Goal: Task Accomplishment & Management: Use online tool/utility

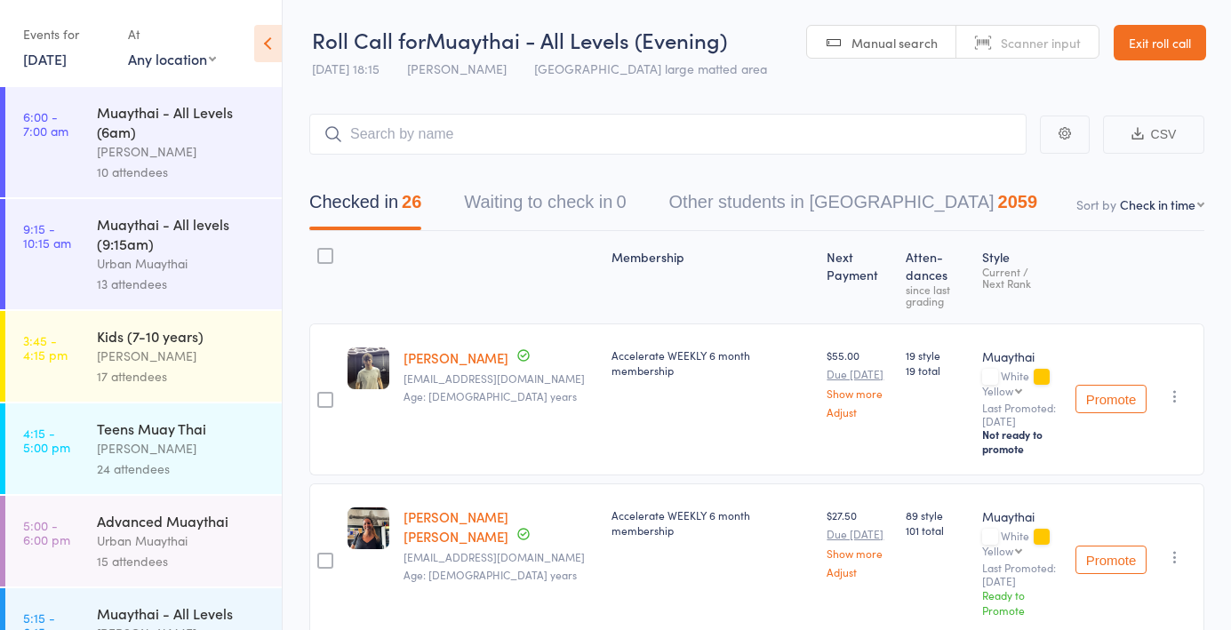
scroll to position [1316, 0]
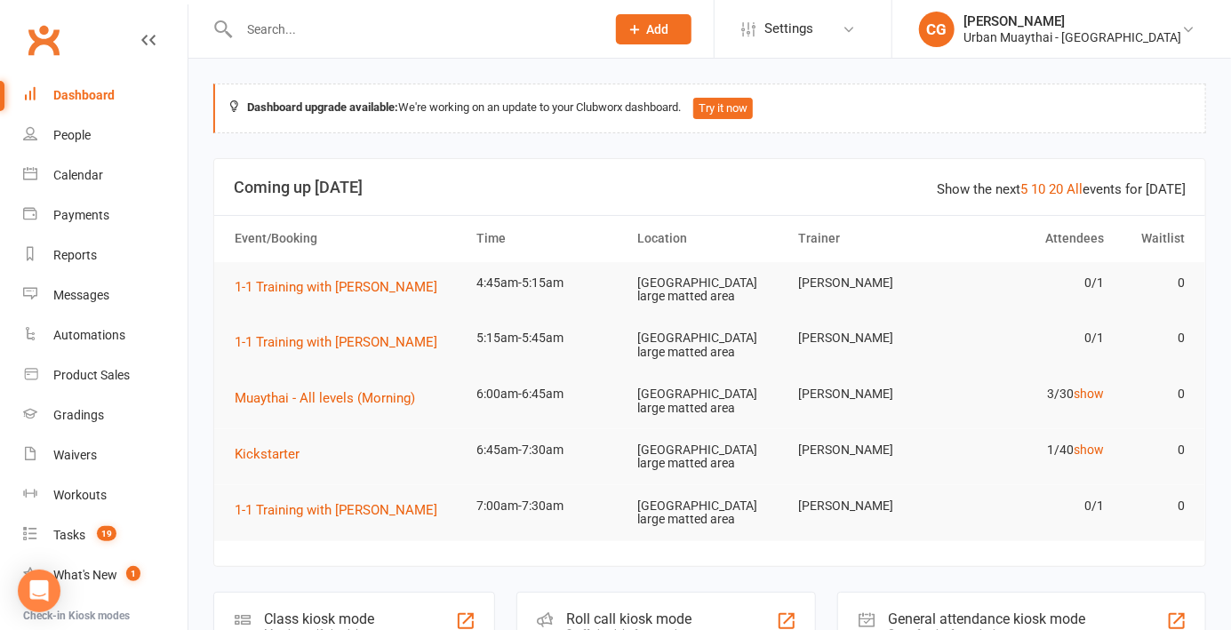
click at [642, 628] on div "Staff check-in for members" at bounding box center [631, 634] width 129 height 12
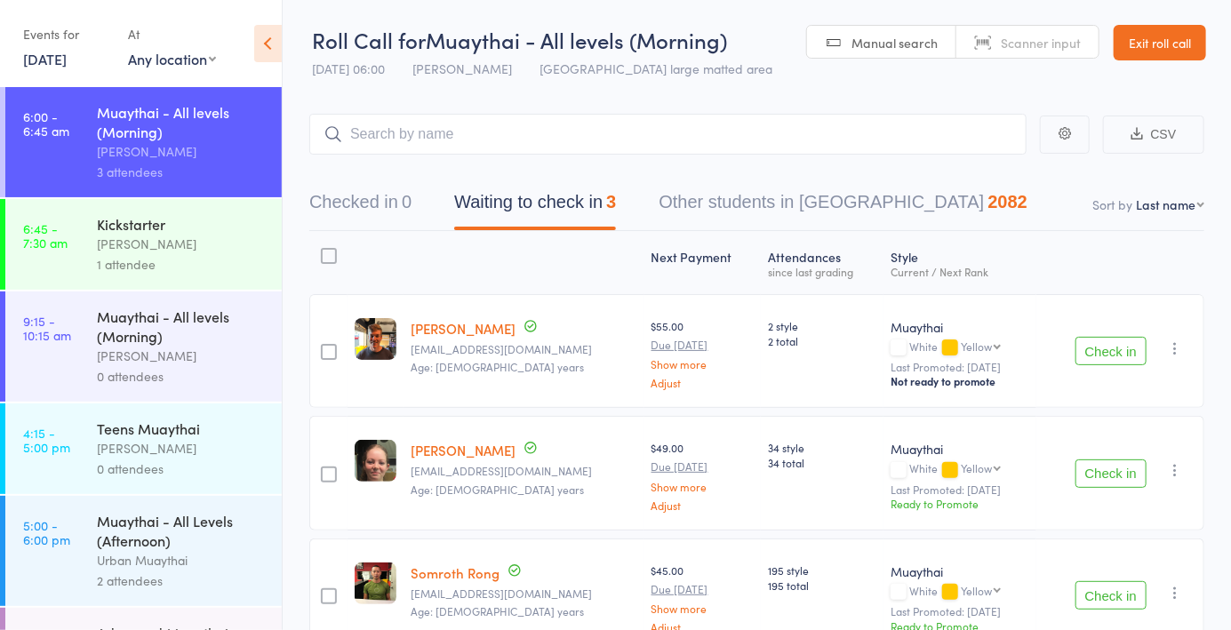
click at [188, 213] on div "Kickstarter [PERSON_NAME] 1 attendee" at bounding box center [189, 244] width 185 height 91
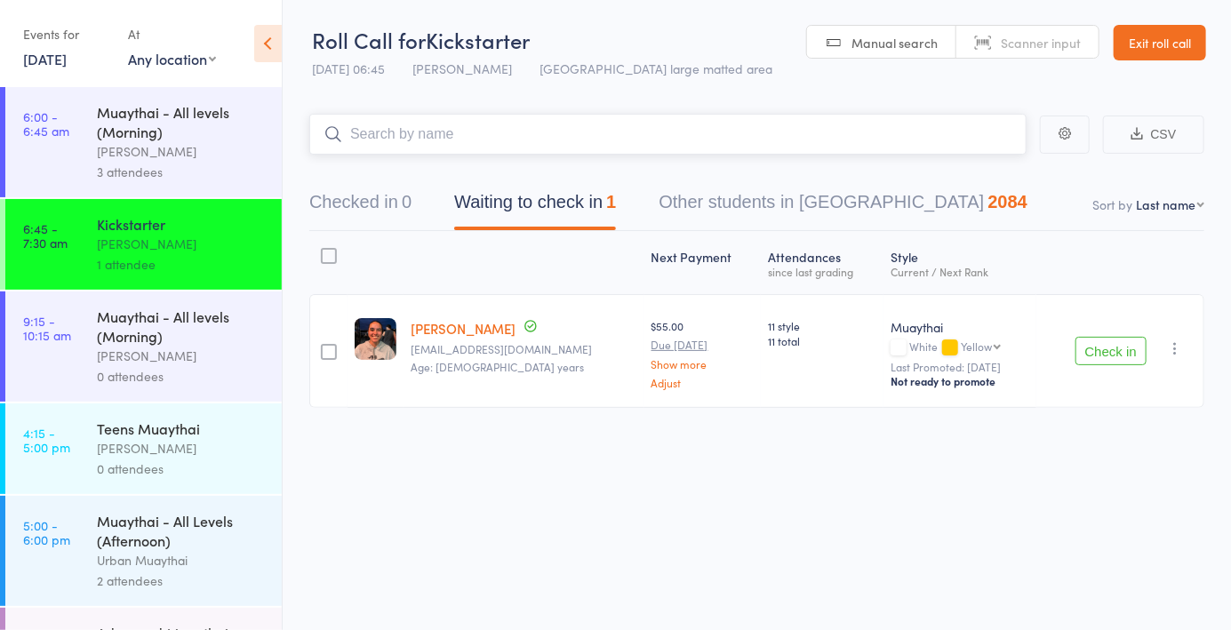
click at [448, 129] on input "search" at bounding box center [667, 134] width 717 height 41
click at [344, 211] on button "Checked in 0" at bounding box center [360, 206] width 102 height 47
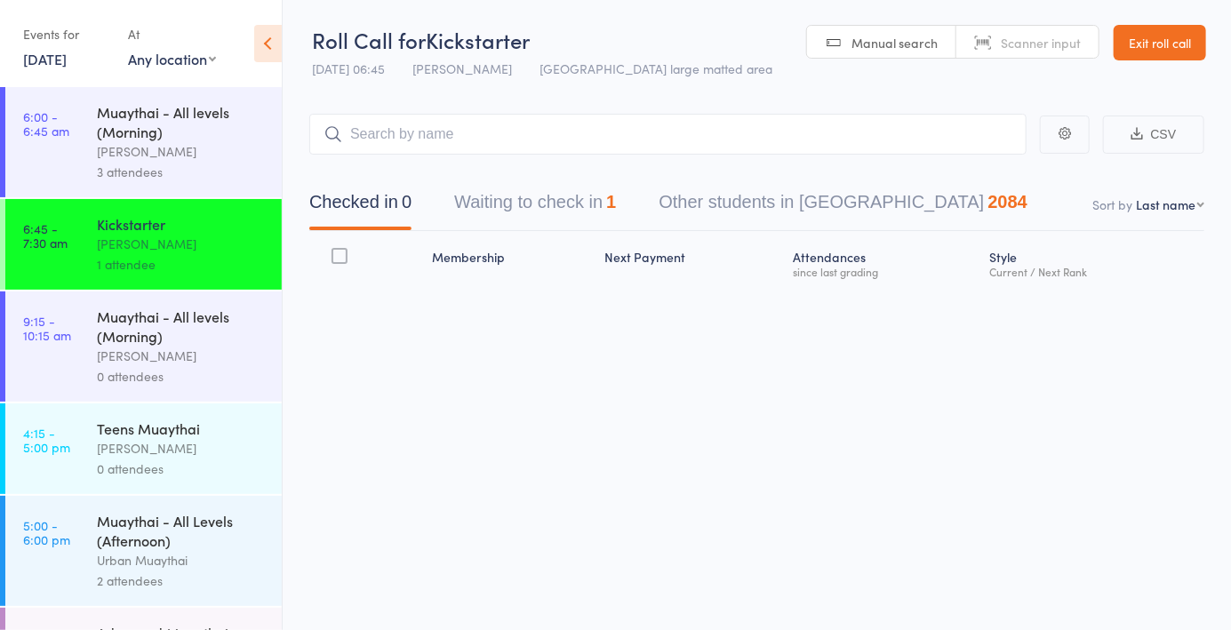
click at [1033, 50] on span "Scanner input" at bounding box center [1041, 43] width 80 height 18
click at [206, 140] on div "Muaythai - All levels (Morning)" at bounding box center [182, 121] width 170 height 39
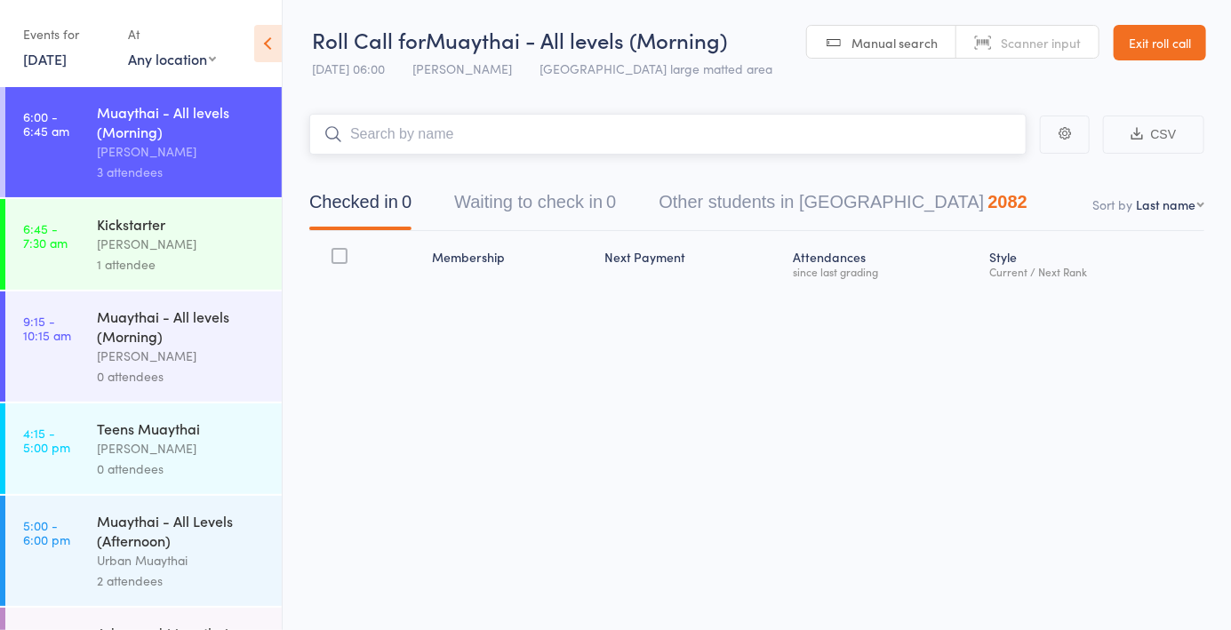
click at [423, 132] on input "search" at bounding box center [667, 134] width 717 height 41
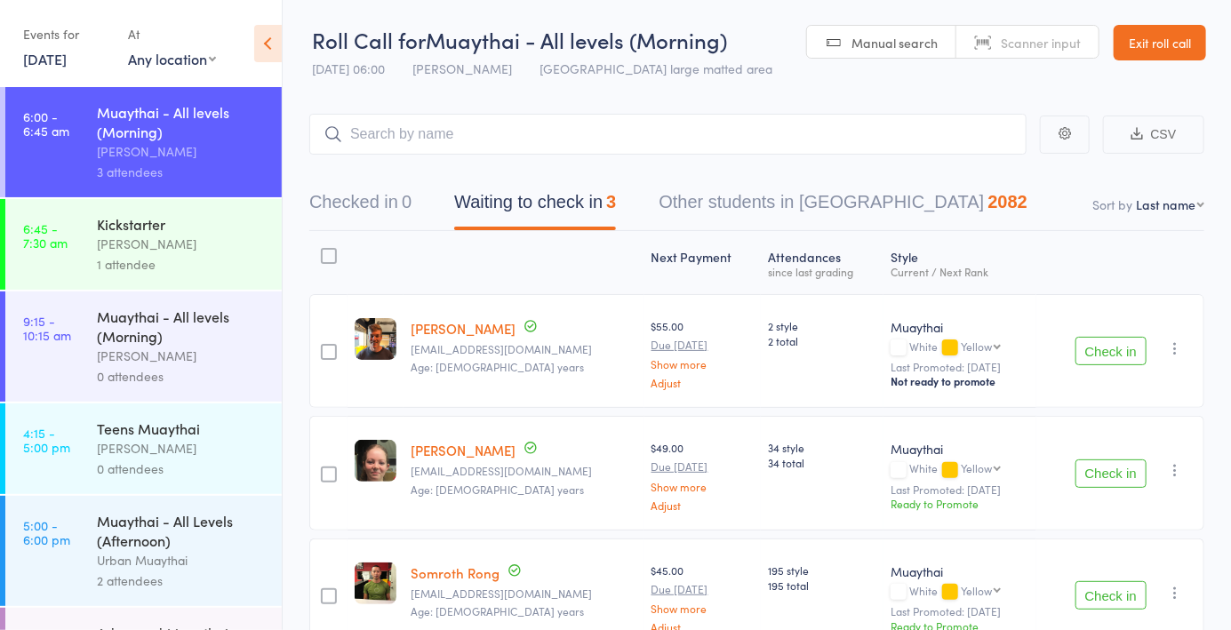
click at [1044, 34] on span "Scanner input" at bounding box center [1041, 43] width 80 height 18
click at [367, 196] on button "Checked in 0" at bounding box center [360, 206] width 102 height 47
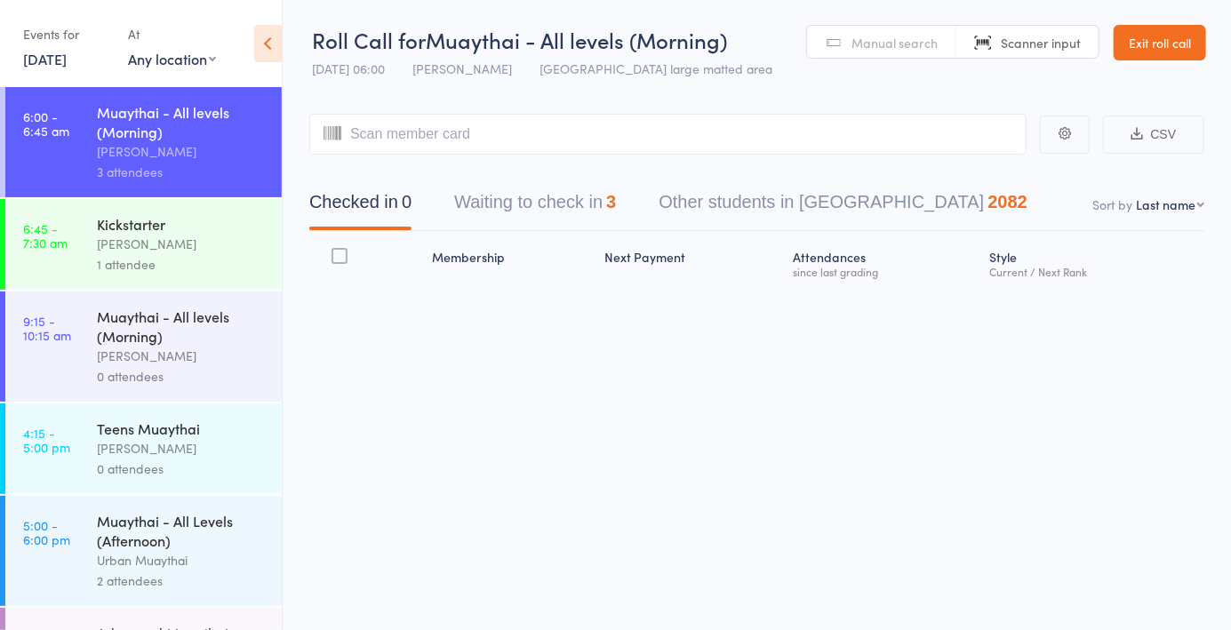
click at [854, 49] on span "Manual search" at bounding box center [895, 43] width 86 height 18
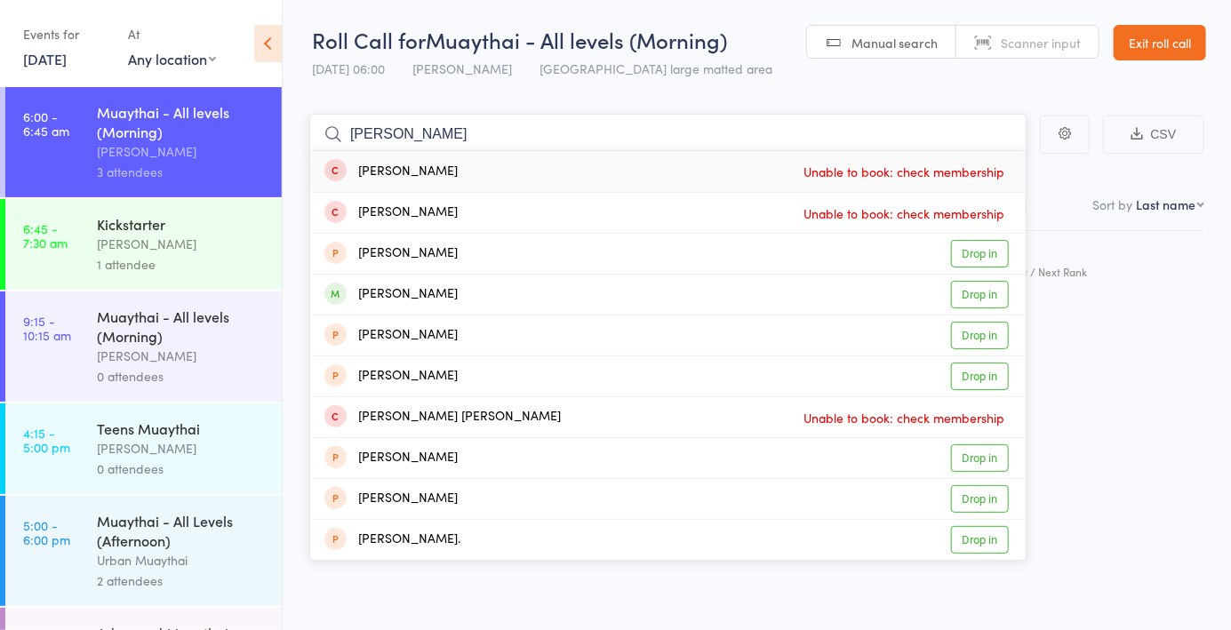
type input "Robbie"
click at [454, 300] on div "Robbie Duncanson" at bounding box center [390, 294] width 133 height 20
